Goal: Task Accomplishment & Management: Complete application form

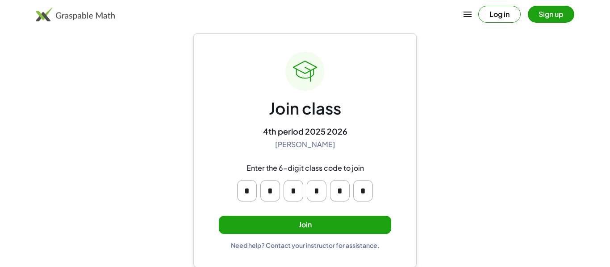
scroll to position [16, 0]
click at [369, 227] on button "Join" at bounding box center [305, 226] width 172 height 18
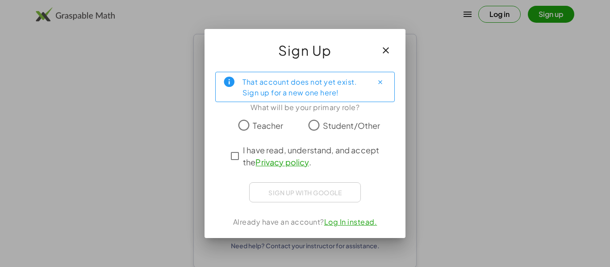
click at [390, 51] on icon "button" at bounding box center [385, 50] width 11 height 11
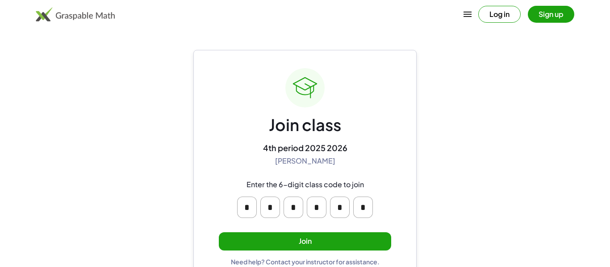
scroll to position [16, 0]
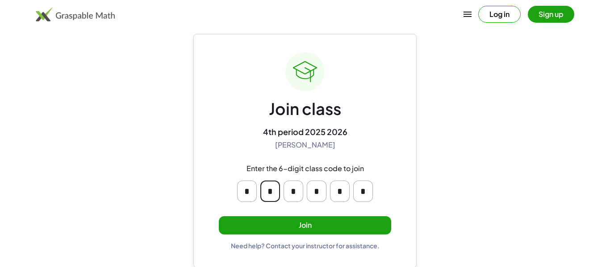
click at [274, 192] on input "*" at bounding box center [270, 191] width 20 height 21
click at [420, 149] on main "Join class 4th period 2025 2026 [PERSON_NAME] Enter the 6-digit class code to j…" at bounding box center [305, 126] width 610 height 284
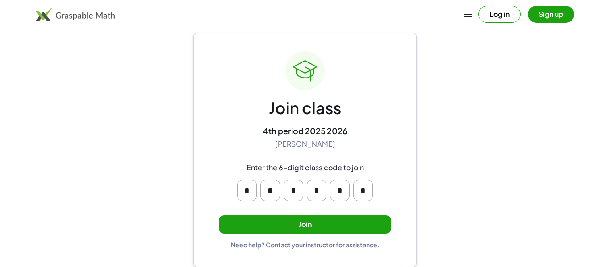
scroll to position [17, 0]
click at [375, 227] on button "Join" at bounding box center [305, 225] width 172 height 18
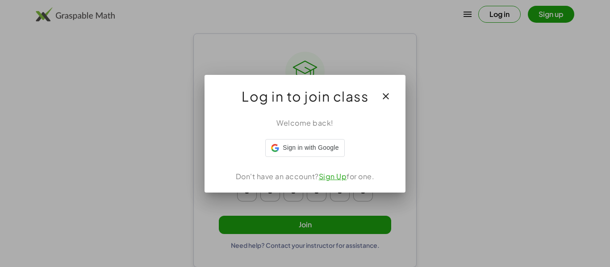
scroll to position [0, 0]
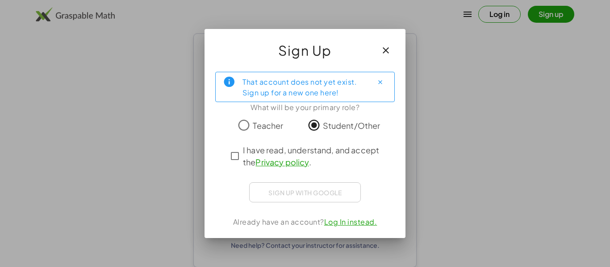
click at [313, 152] on span "I have read, understand, and accept the Privacy policy ." at bounding box center [313, 156] width 140 height 24
